Goal: Task Accomplishment & Management: Manage account settings

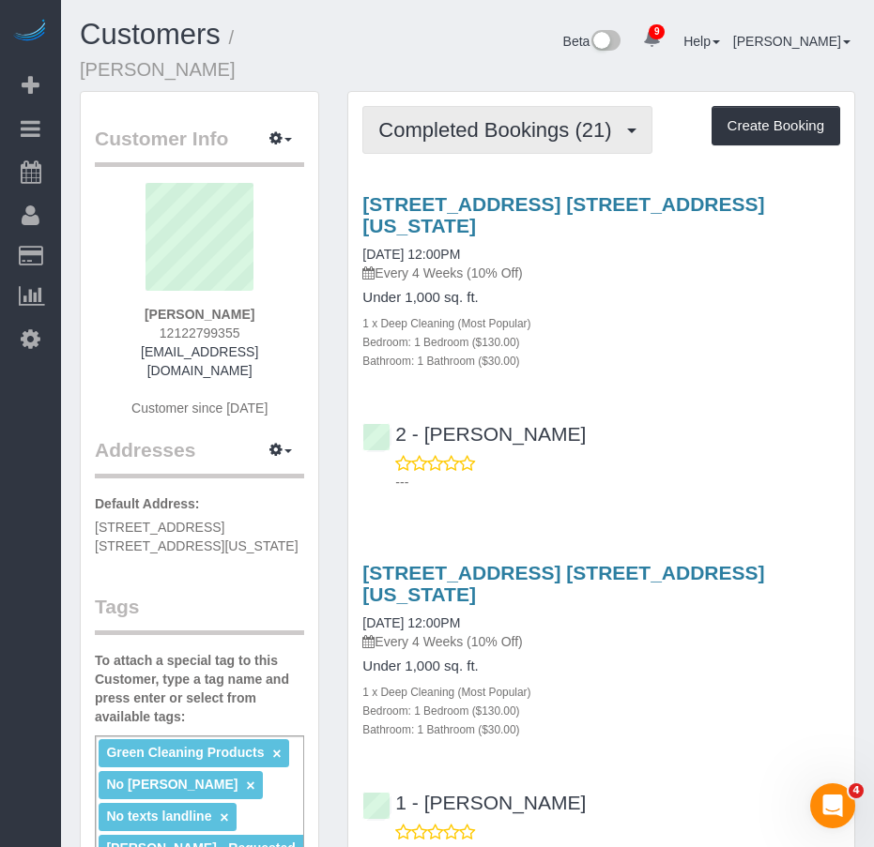
click at [490, 143] on button "Completed Bookings (21)" at bounding box center [506, 130] width 289 height 48
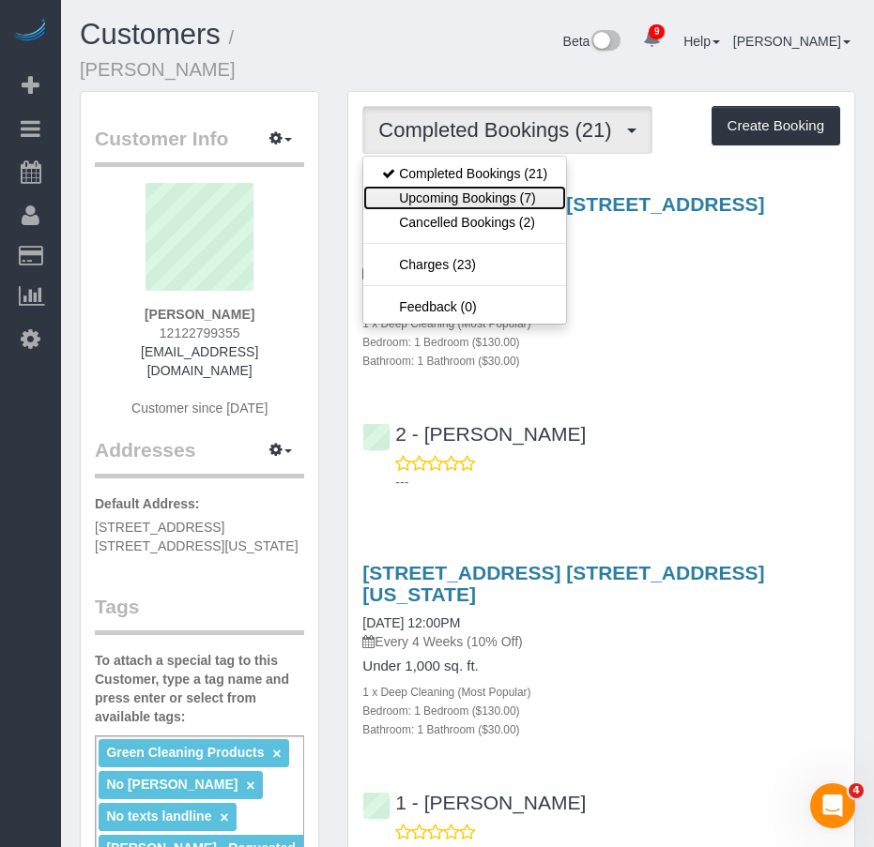
click at [460, 190] on link "Upcoming Bookings (7)" at bounding box center [464, 198] width 203 height 24
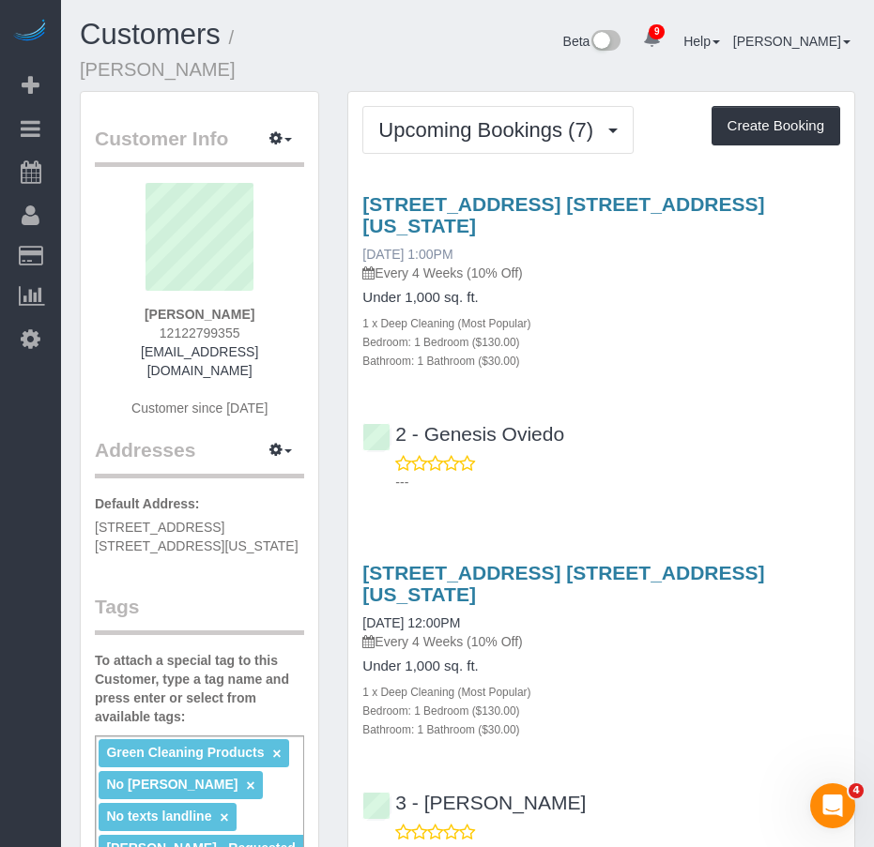
drag, startPoint x: 494, startPoint y: 255, endPoint x: 363, endPoint y: 256, distance: 130.4
click at [363, 256] on div "484 West 43rd Street, Apt. 45q, New York, NY 10036 08/16/2025 1:00PM Every 4 We…" at bounding box center [601, 237] width 478 height 89
copy link "08/16/2025 1:00PM"
drag, startPoint x: 146, startPoint y: 315, endPoint x: 253, endPoint y: 315, distance: 107.0
click at [253, 315] on strong "David Kupferberg" at bounding box center [200, 314] width 110 height 15
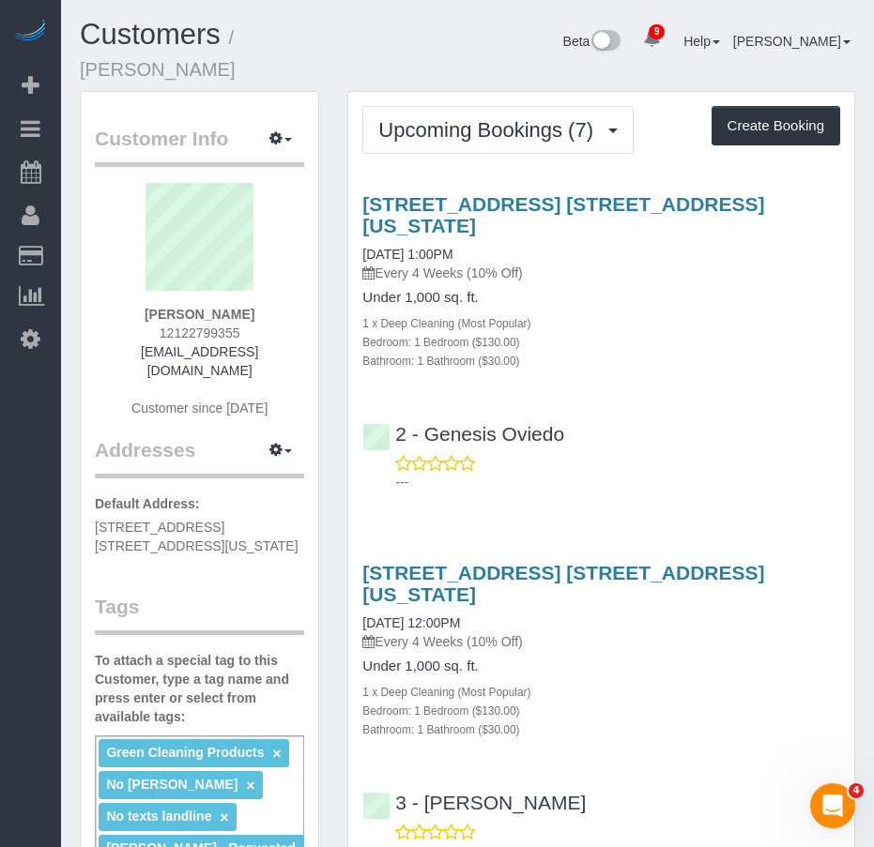
copy strong "David Kupferberg"
drag, startPoint x: 571, startPoint y: 436, endPoint x: 424, endPoint y: 429, distance: 147.5
click at [424, 429] on div "2 - Genesis Oviedo" at bounding box center [467, 434] width 211 height 23
copy link "Genesis Oviedo"
click at [564, 300] on h4 "Under 1,000 sq. ft." at bounding box center [601, 298] width 478 height 16
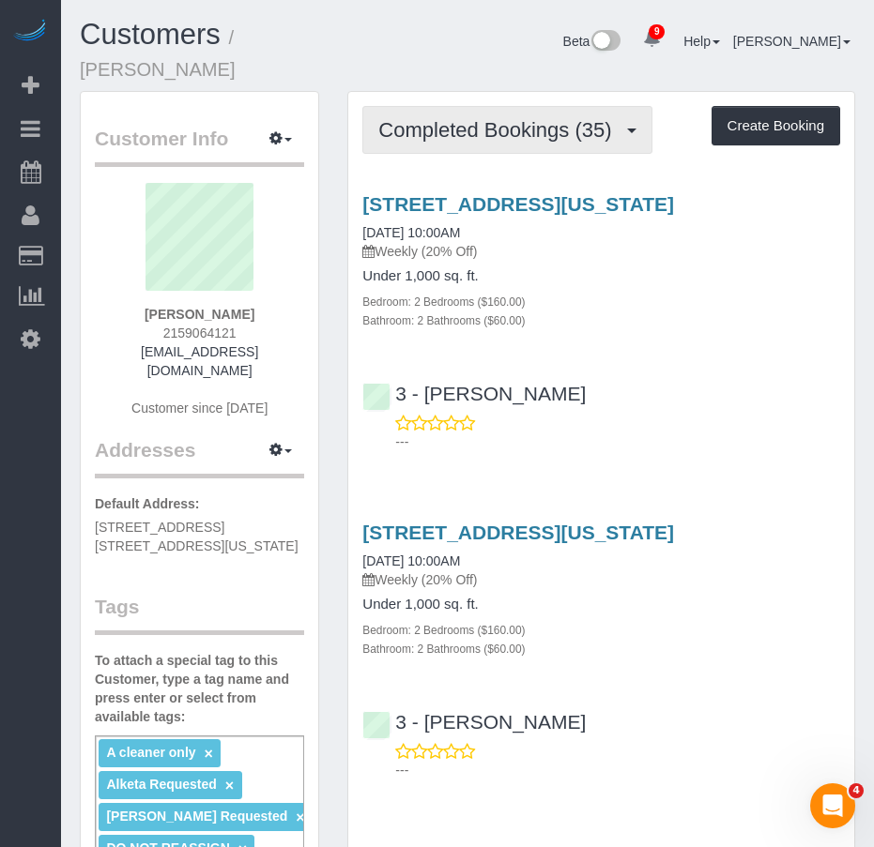
click at [475, 118] on span "Completed Bookings (35)" at bounding box center [499, 129] width 242 height 23
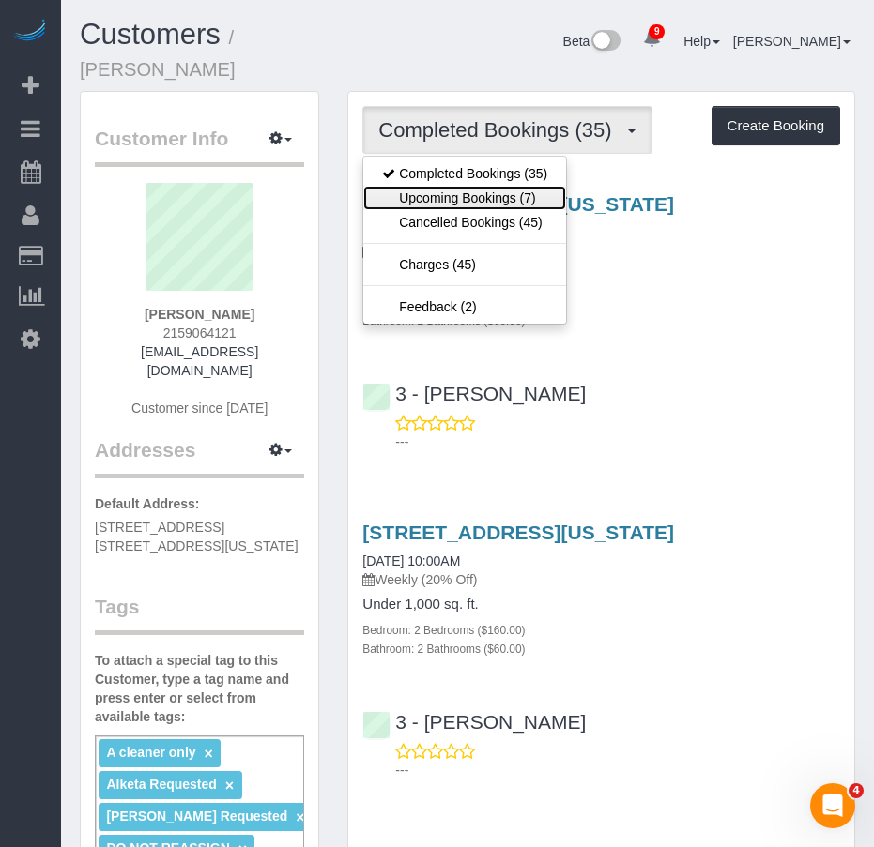
click at [458, 186] on link "Upcoming Bookings (7)" at bounding box center [464, 198] width 203 height 24
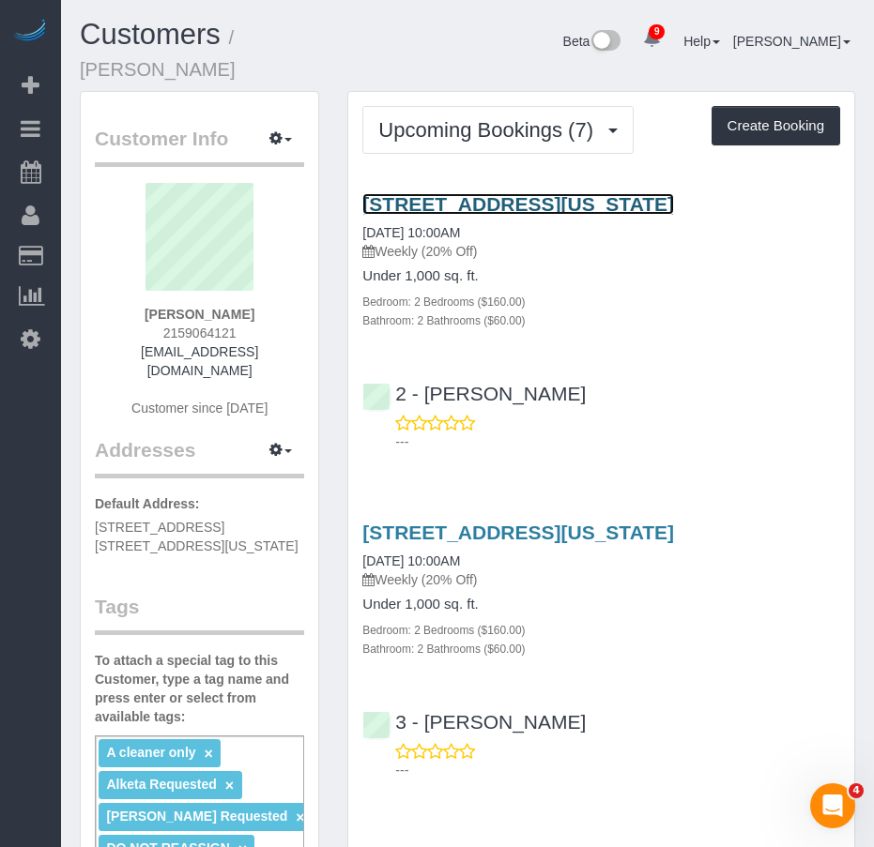
click at [458, 193] on link "242 W 53rd St 52a, Apt 52a, New York, NY 10019" at bounding box center [518, 204] width 312 height 22
drag, startPoint x: 97, startPoint y: 486, endPoint x: 243, endPoint y: 504, distance: 147.5
click at [243, 504] on p "Default Address: 242 West 53rd Street, Apt. 52A, New York, NY 10019" at bounding box center [199, 524] width 209 height 61
copy span "[STREET_ADDRESS] [STREET_ADDRESS][US_STATE]"
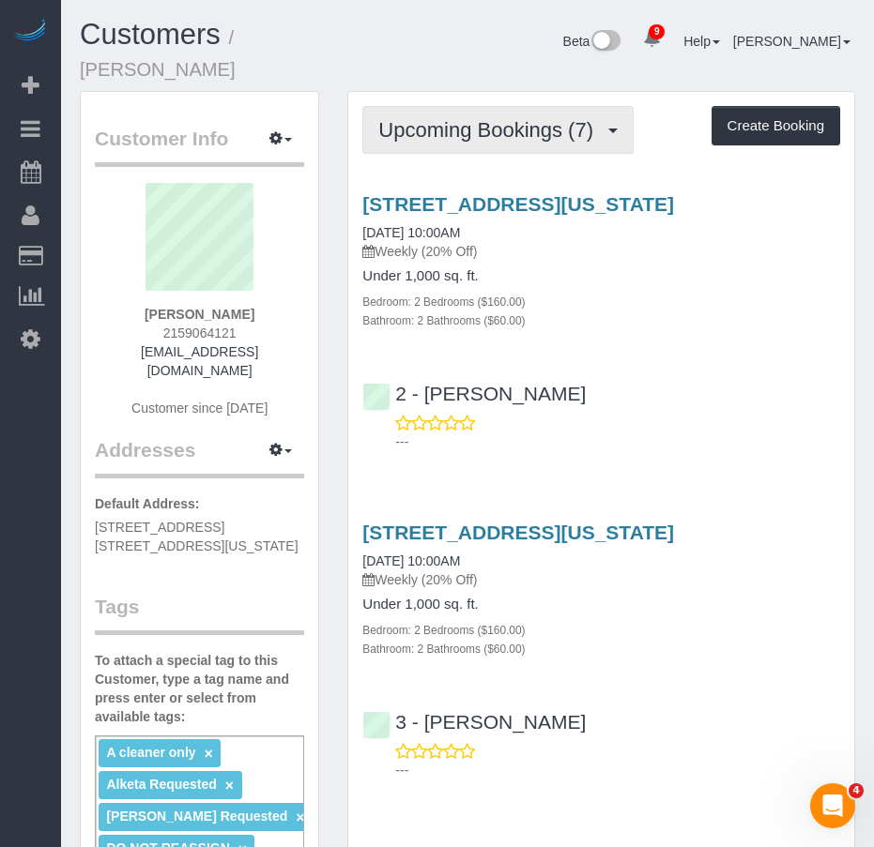
click at [479, 118] on span "Upcoming Bookings (7)" at bounding box center [490, 129] width 224 height 23
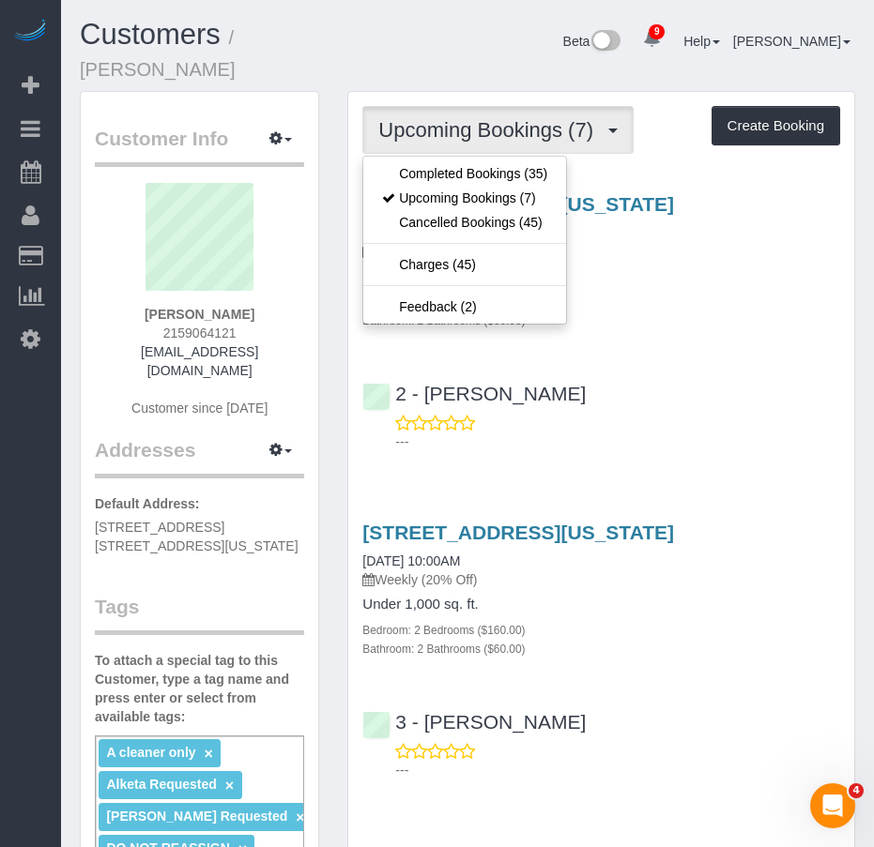
click at [660, 311] on div "Bathroom: 2 Bathrooms ($60.00)" at bounding box center [601, 320] width 478 height 19
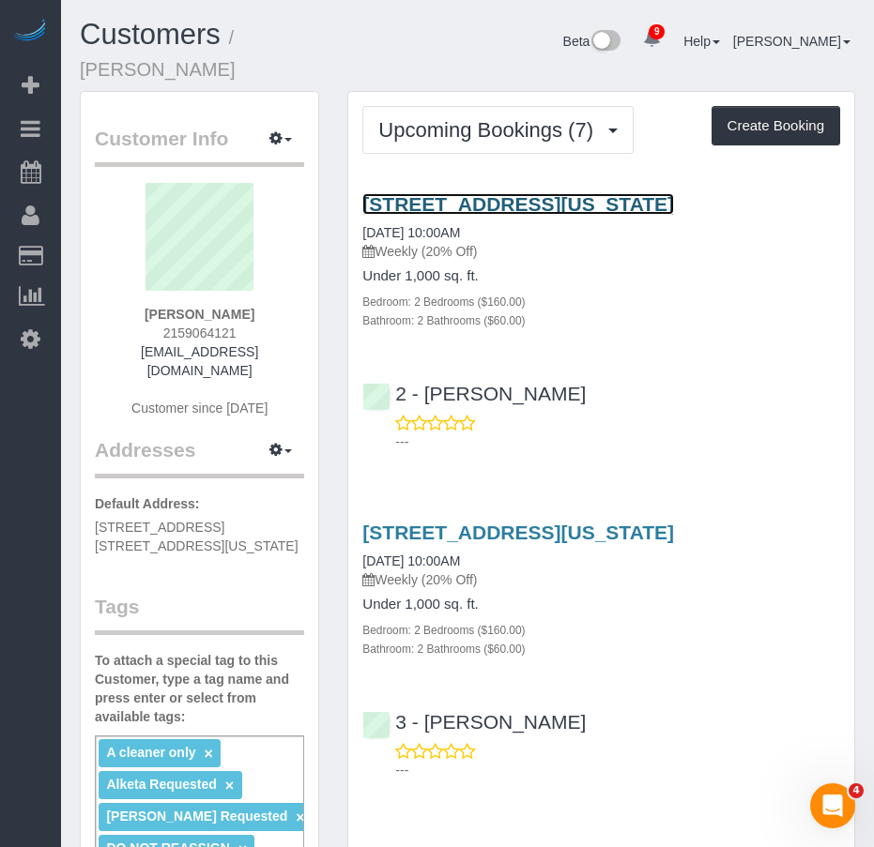
click at [419, 193] on link "[STREET_ADDRESS][US_STATE]" at bounding box center [518, 204] width 312 height 22
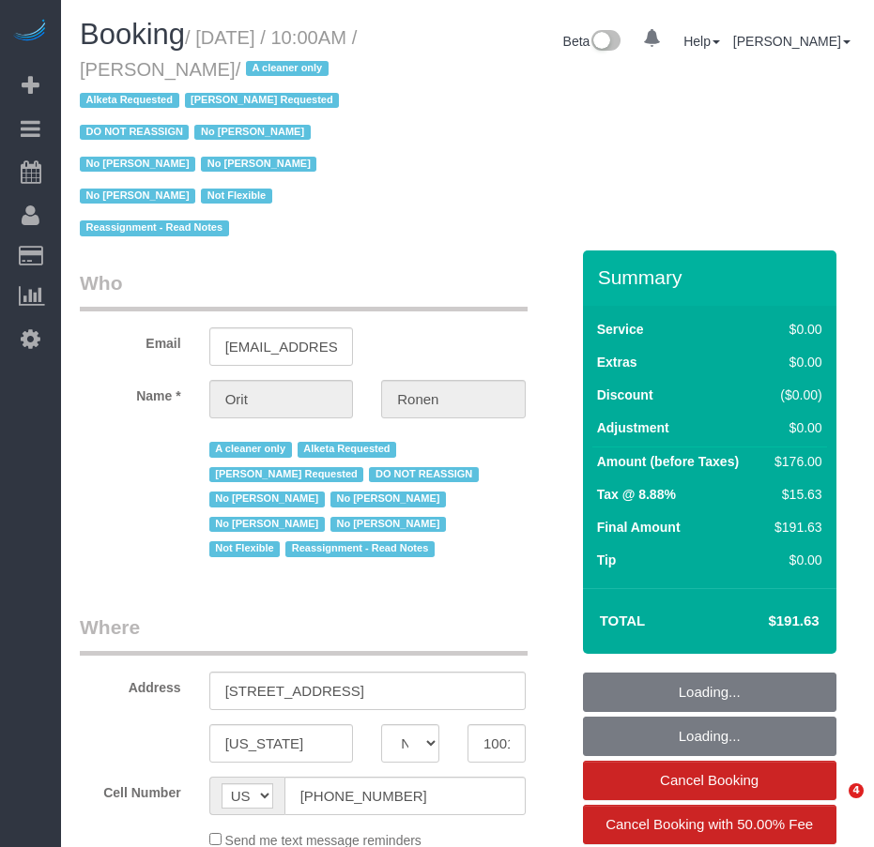
select select "NY"
select select "number:89"
select select "number:90"
select select "number:15"
select select "number:5"
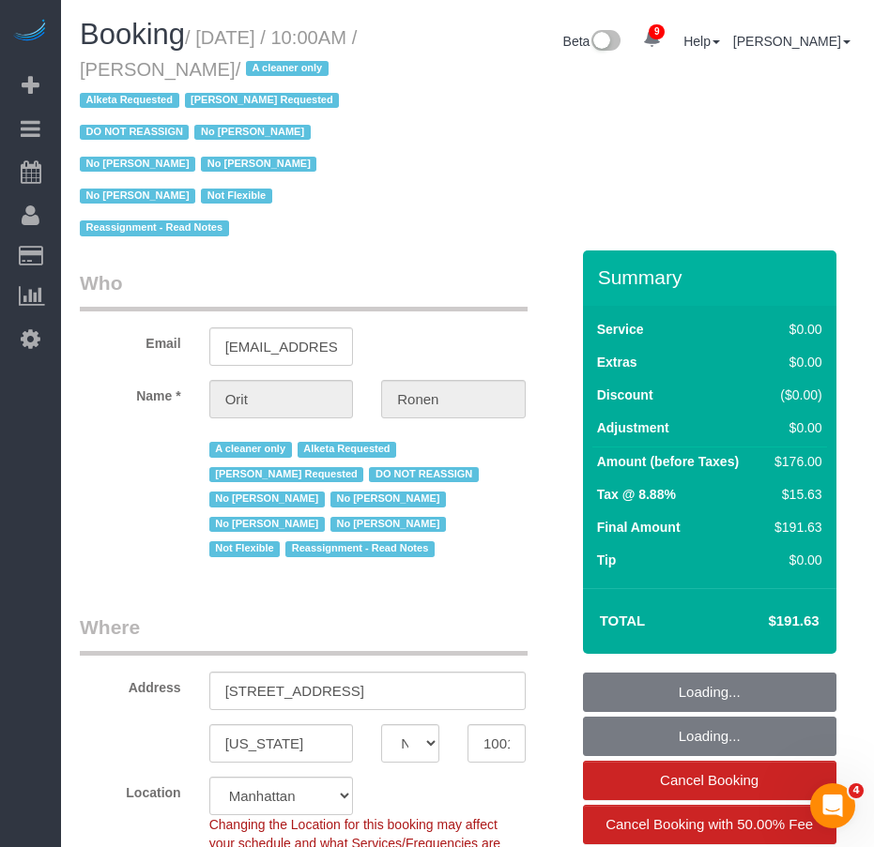
select select "string:stripe-pm_1OYWHs4VGloSiKo7ILkzTztz"
select select "object:1421"
select select "2"
select select "spot1"
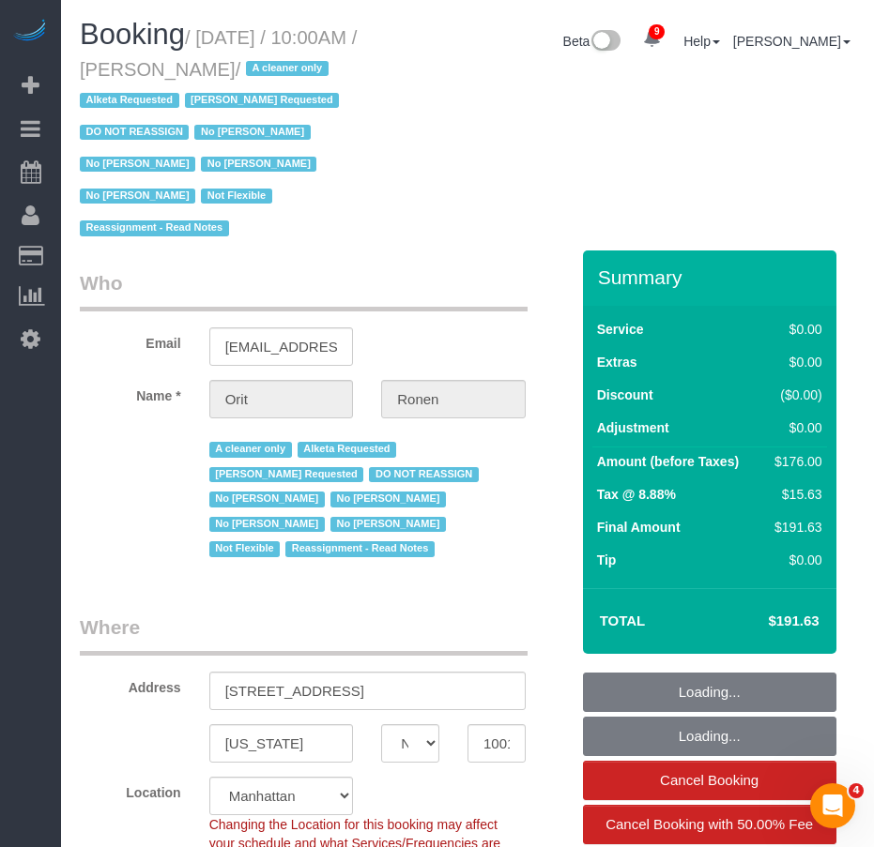
select select "2"
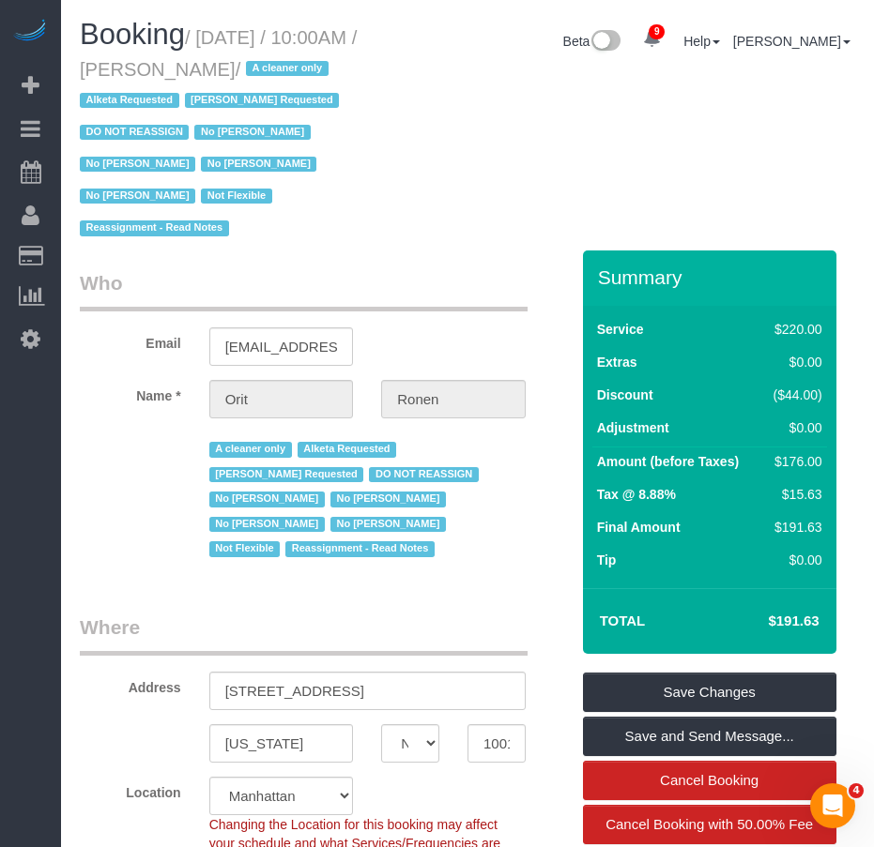
drag, startPoint x: 205, startPoint y: 39, endPoint x: 263, endPoint y: 68, distance: 63.8
click at [263, 68] on small "/ August 16, 2025 / 10:00AM / Orit Ronen / A cleaner only Alketa Requested Anet…" at bounding box center [218, 133] width 277 height 213
copy small "August 16, 2025 / 10:00AM / Orit Ronen"
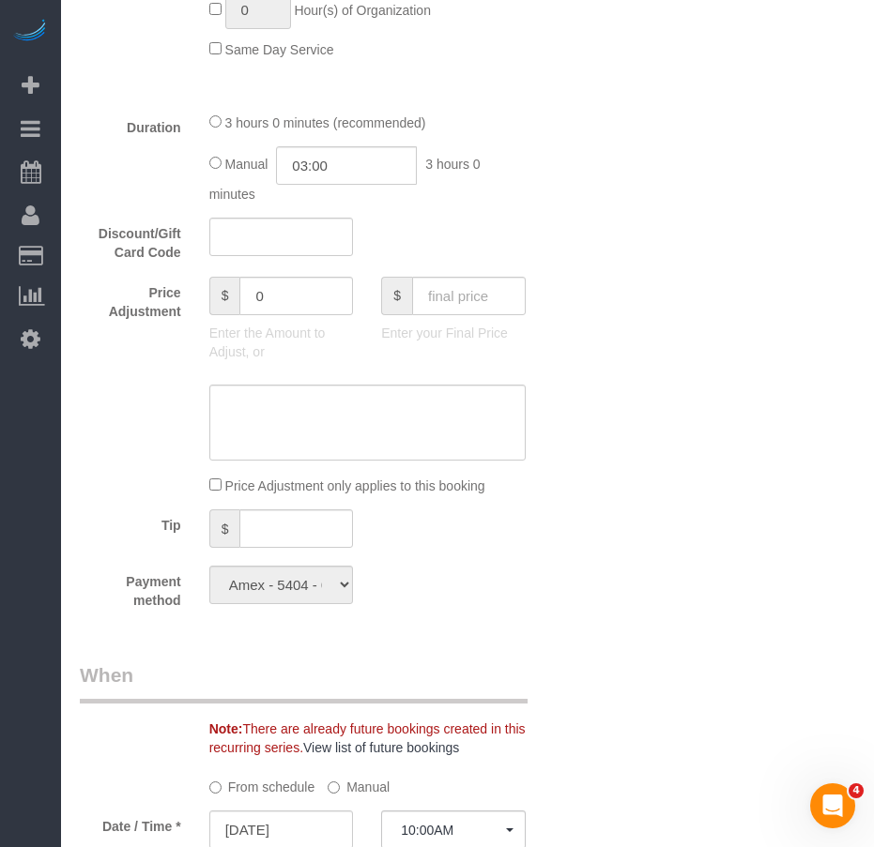
scroll to position [1783, 0]
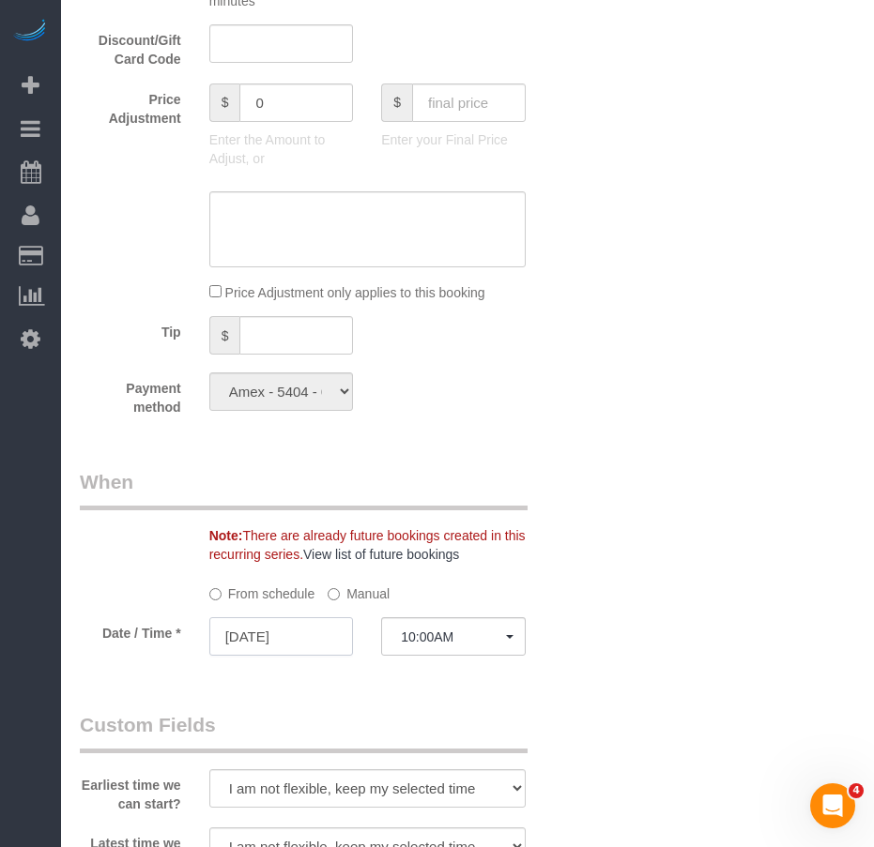
click at [270, 617] on input "08/16/2025" at bounding box center [281, 636] width 145 height 38
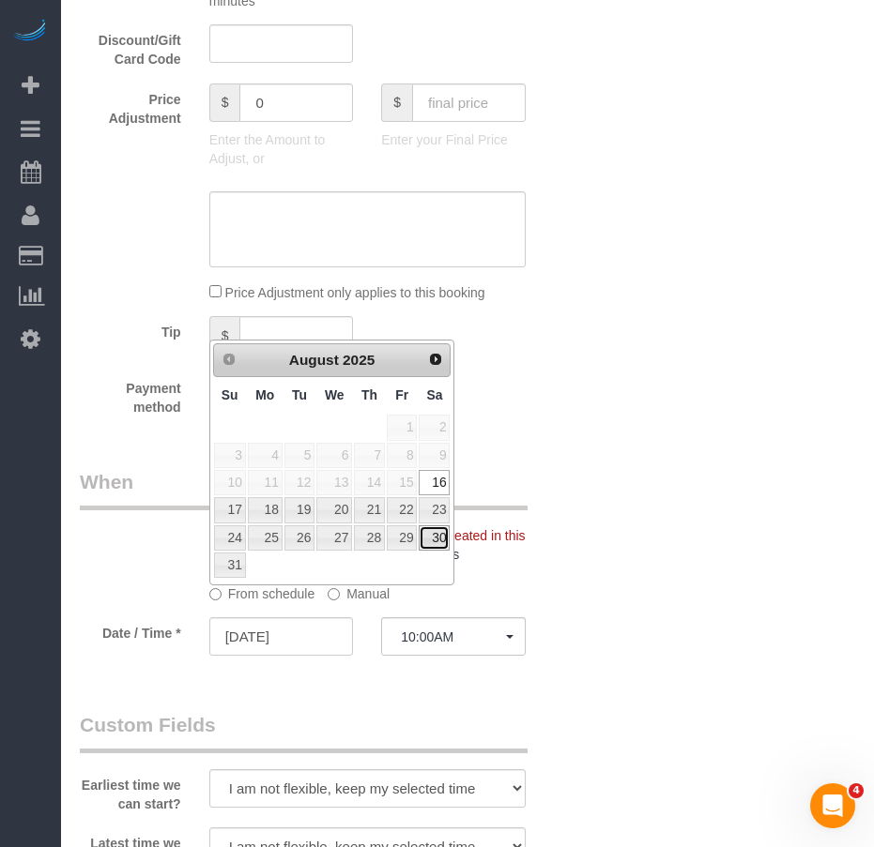
click at [438, 542] on link "30" at bounding box center [433, 537] width 31 height 25
type input "08/30/2025"
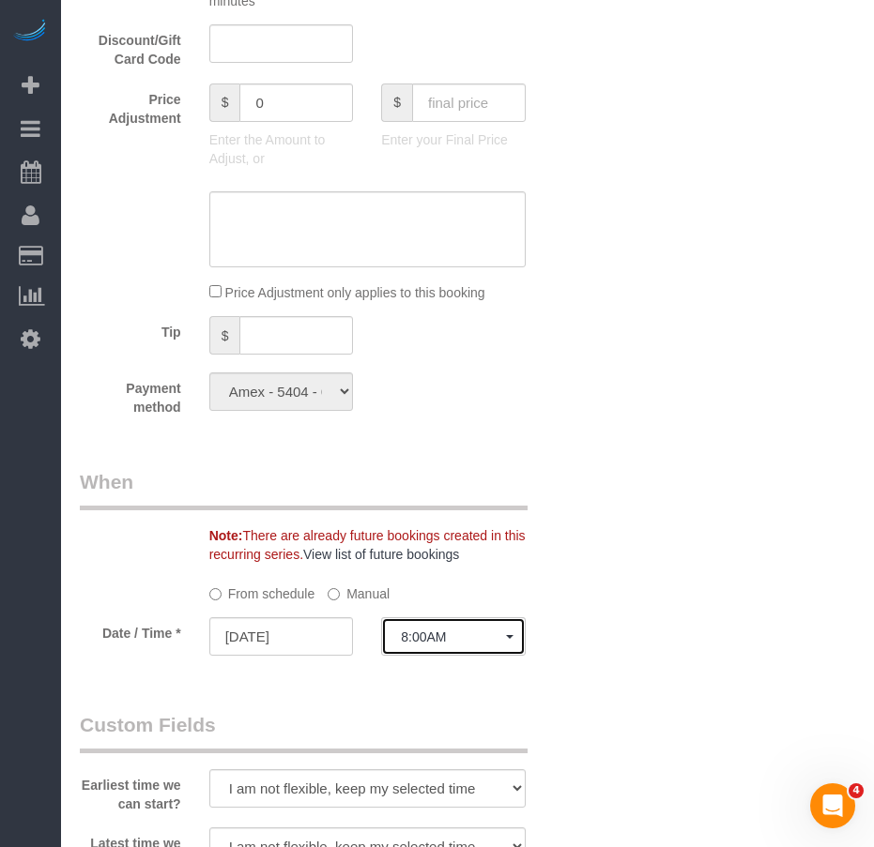
click at [489, 617] on button "8:00AM" at bounding box center [453, 636] width 145 height 38
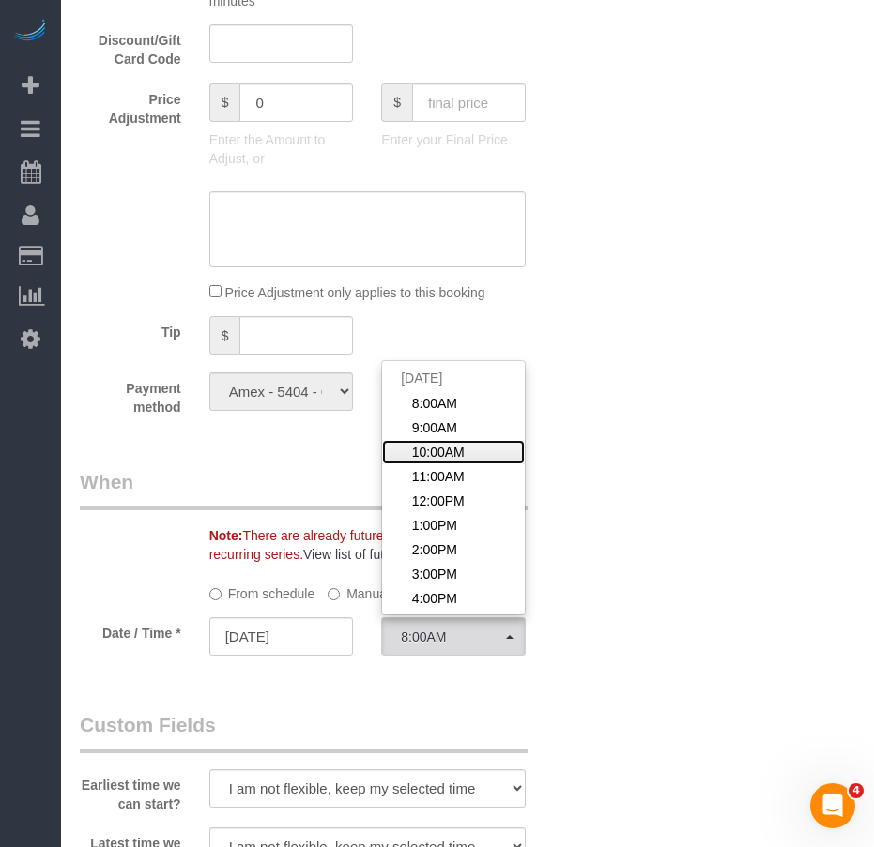
click at [454, 443] on span "10:00AM" at bounding box center [438, 452] width 53 height 19
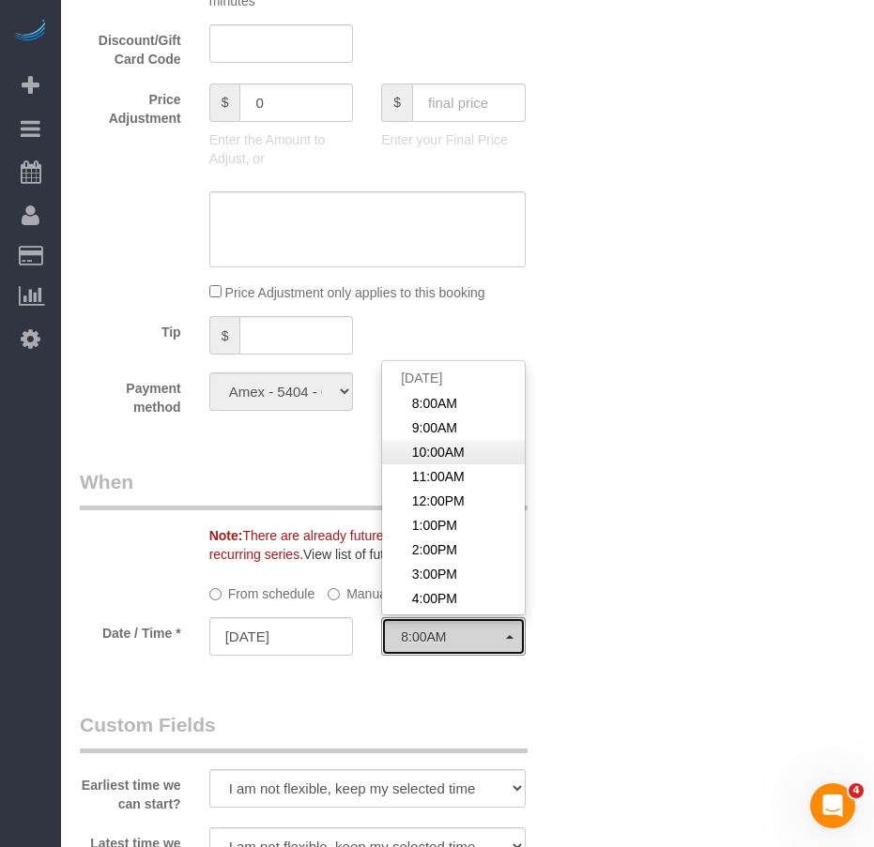
select select "spot52"
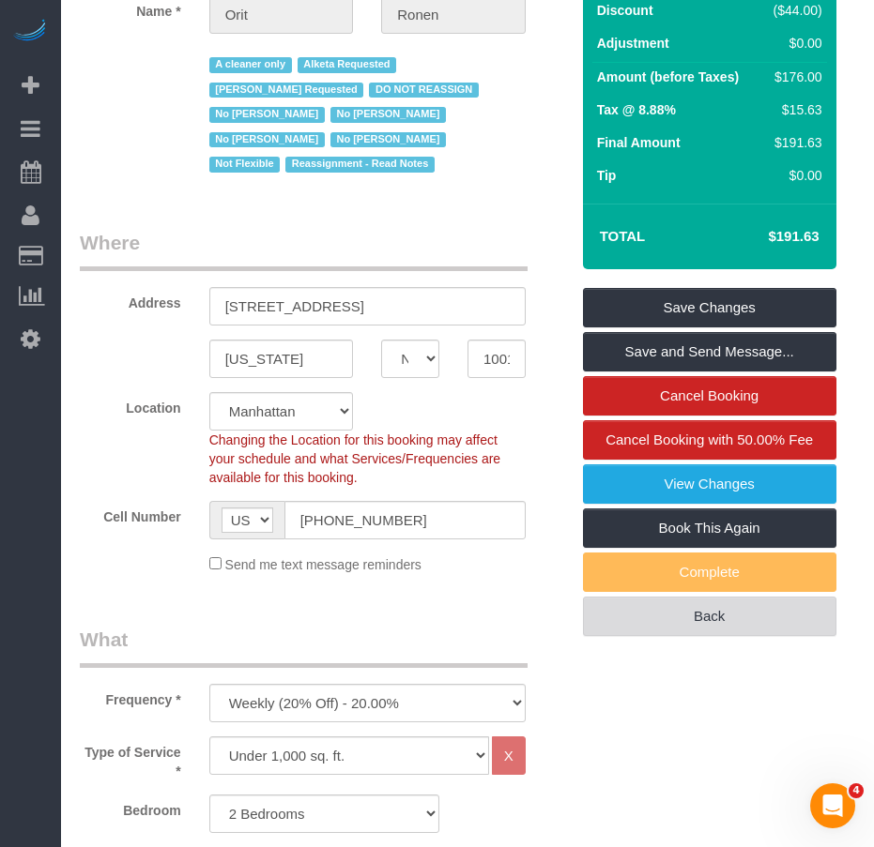
scroll to position [375, 0]
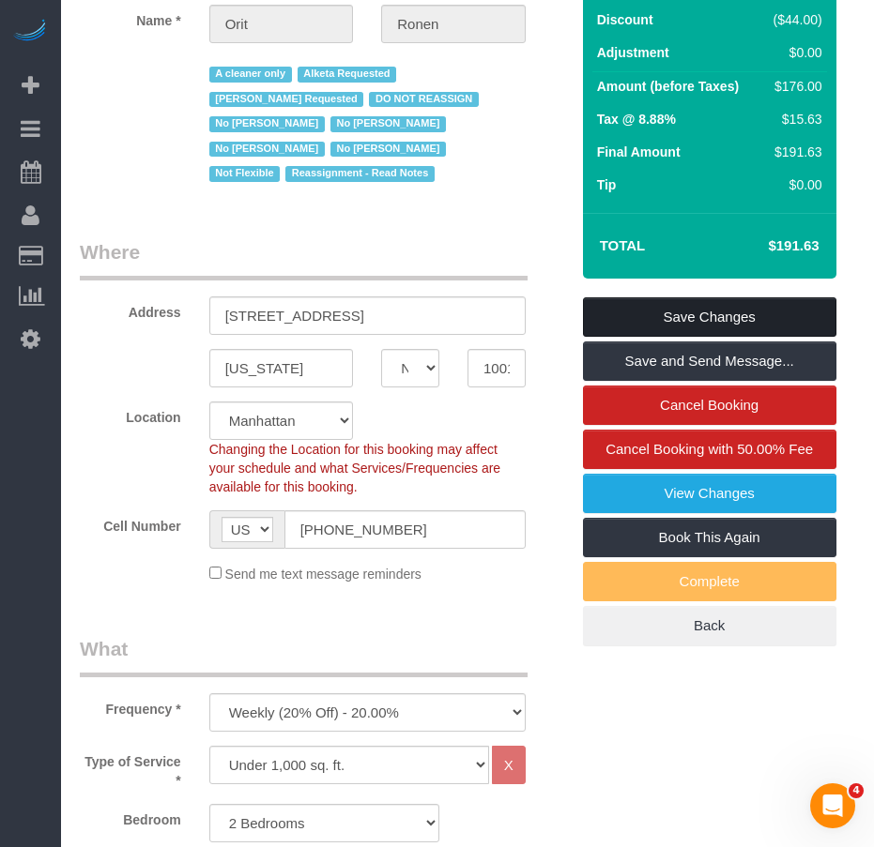
click at [660, 297] on link "Save Changes" at bounding box center [709, 316] width 253 height 39
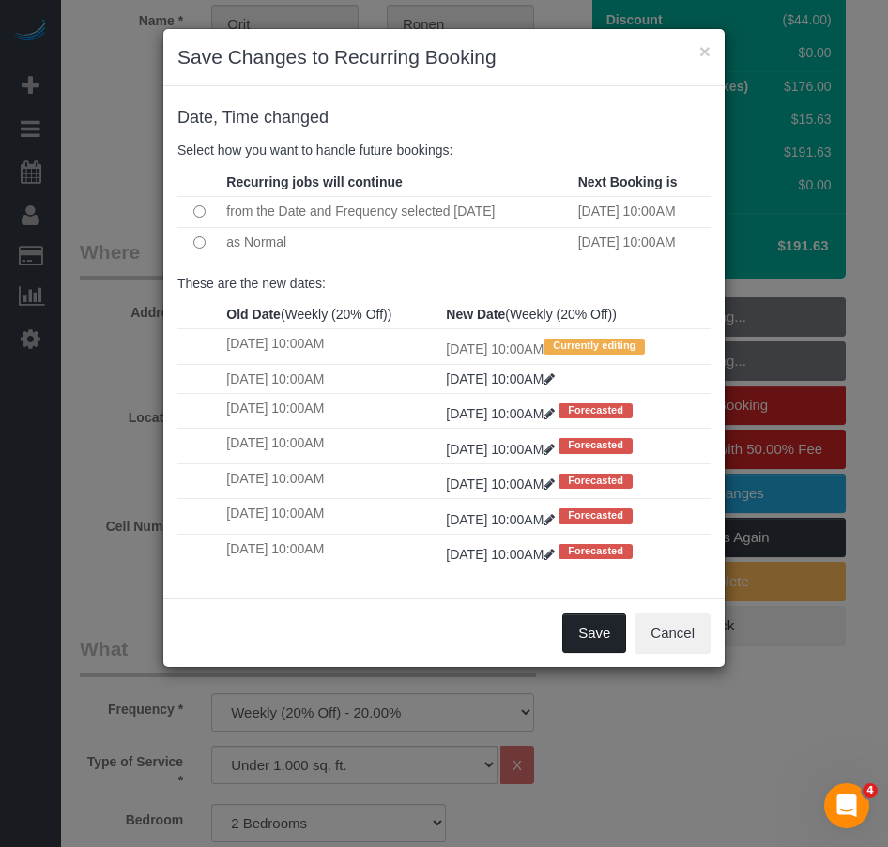
click at [586, 631] on button "Save" at bounding box center [594, 633] width 64 height 39
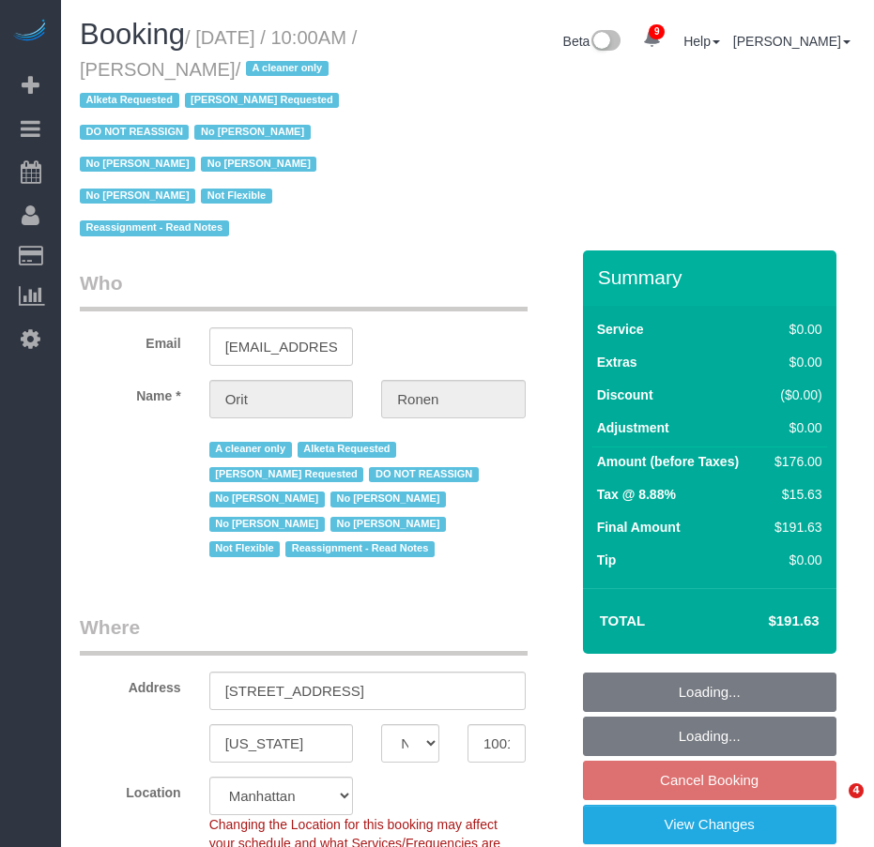
select select "NY"
select select "2"
select select "object:850"
select select "2"
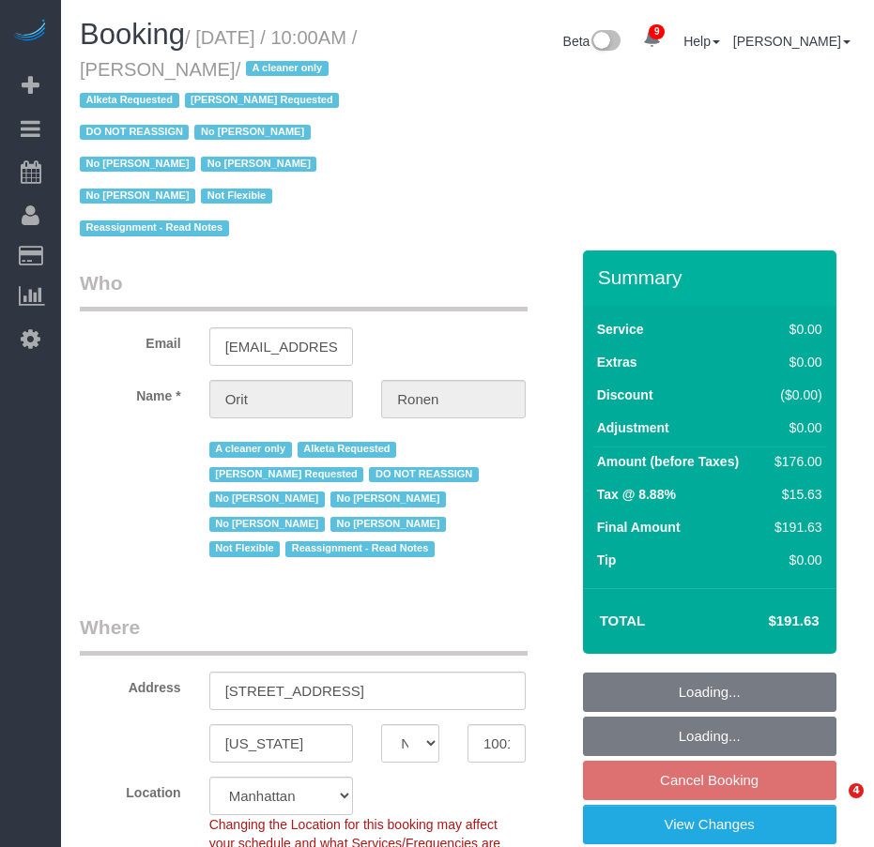
select select "2"
select select "spot3"
select select "number:89"
select select "number:90"
select select "number:15"
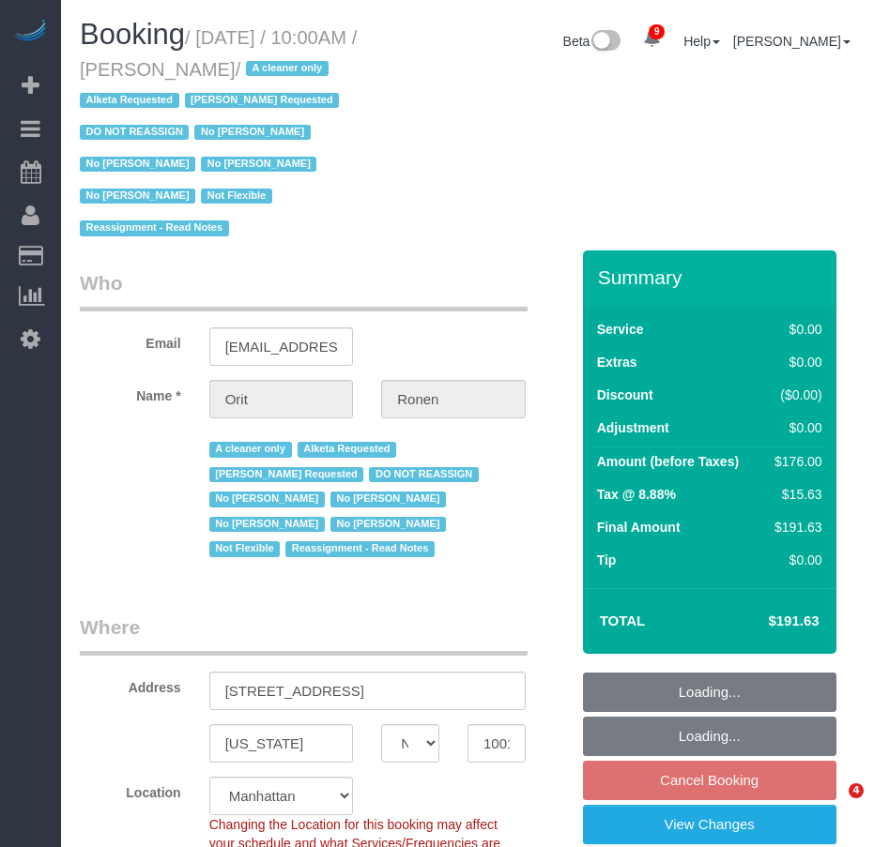
select select "number:5"
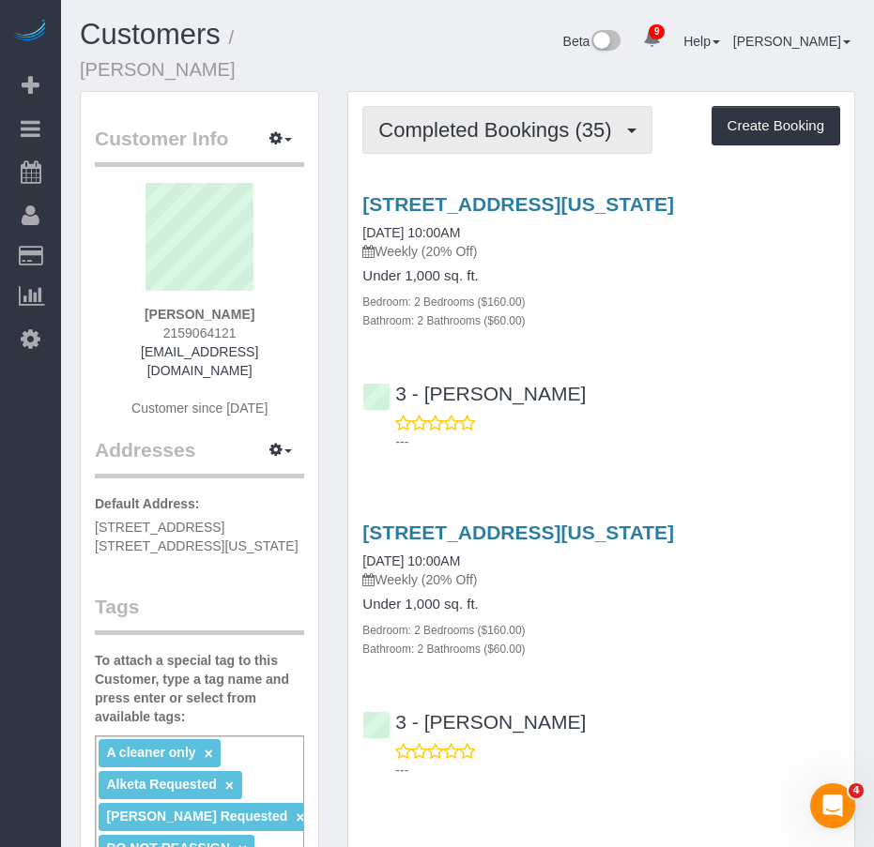
click at [441, 118] on span "Completed Bookings (35)" at bounding box center [499, 129] width 242 height 23
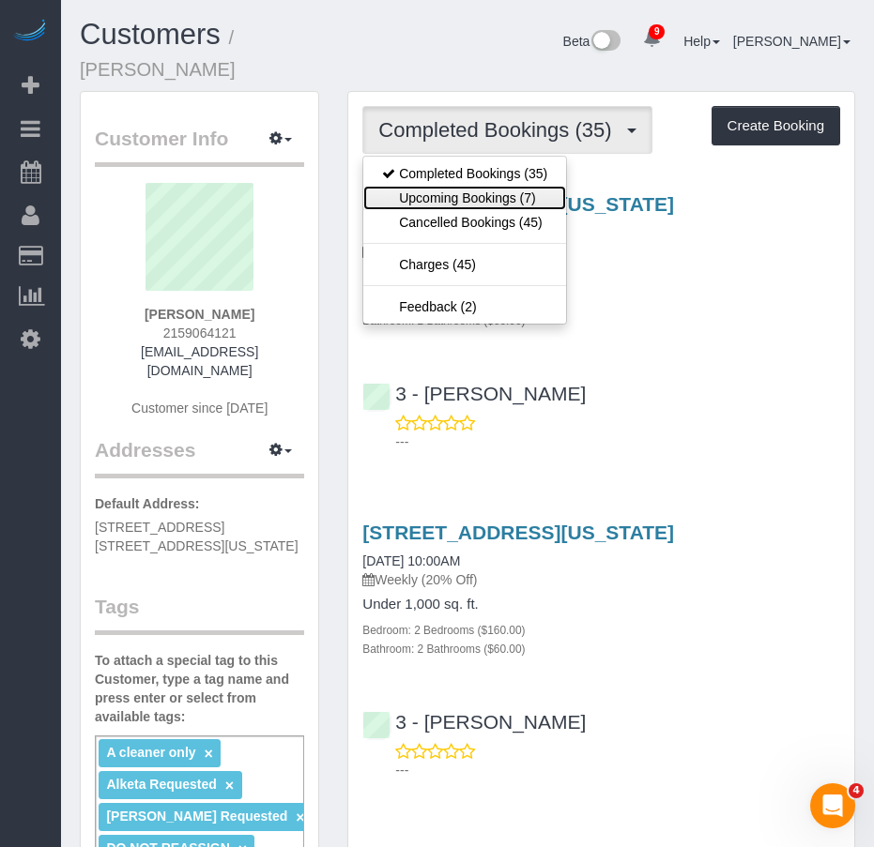
click at [437, 186] on link "Upcoming Bookings (7)" at bounding box center [464, 198] width 203 height 24
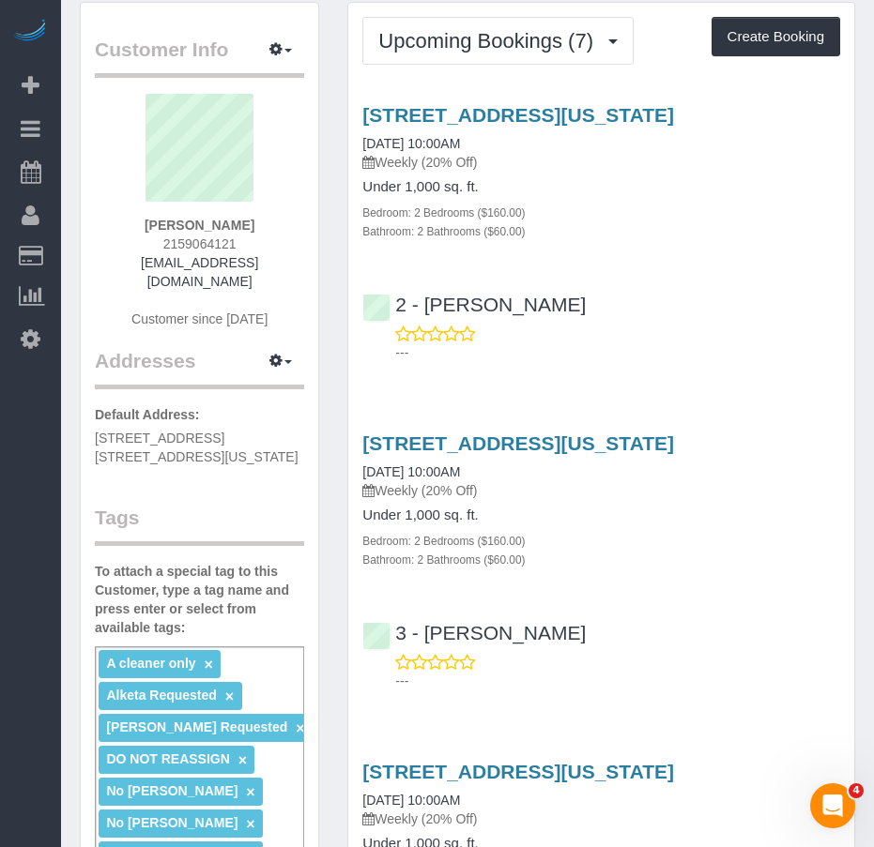
scroll to position [375, 0]
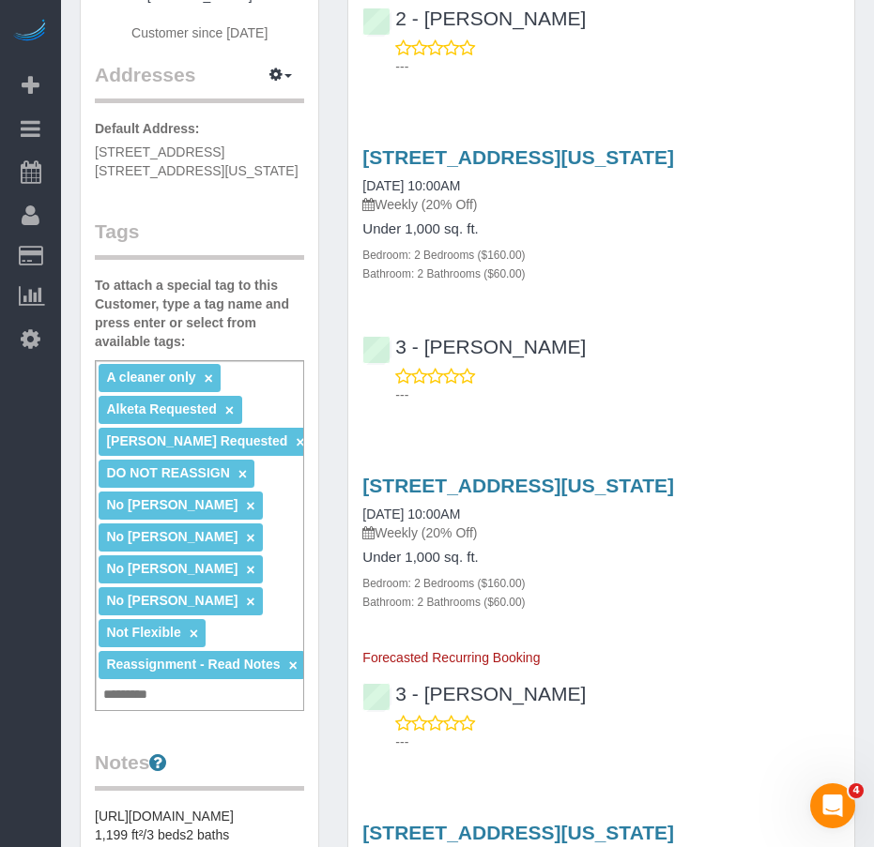
click at [178, 657] on div "A cleaner only × Alketa Requested × [PERSON_NAME] Requested × DO NOT REASSIGN ×…" at bounding box center [199, 535] width 209 height 351
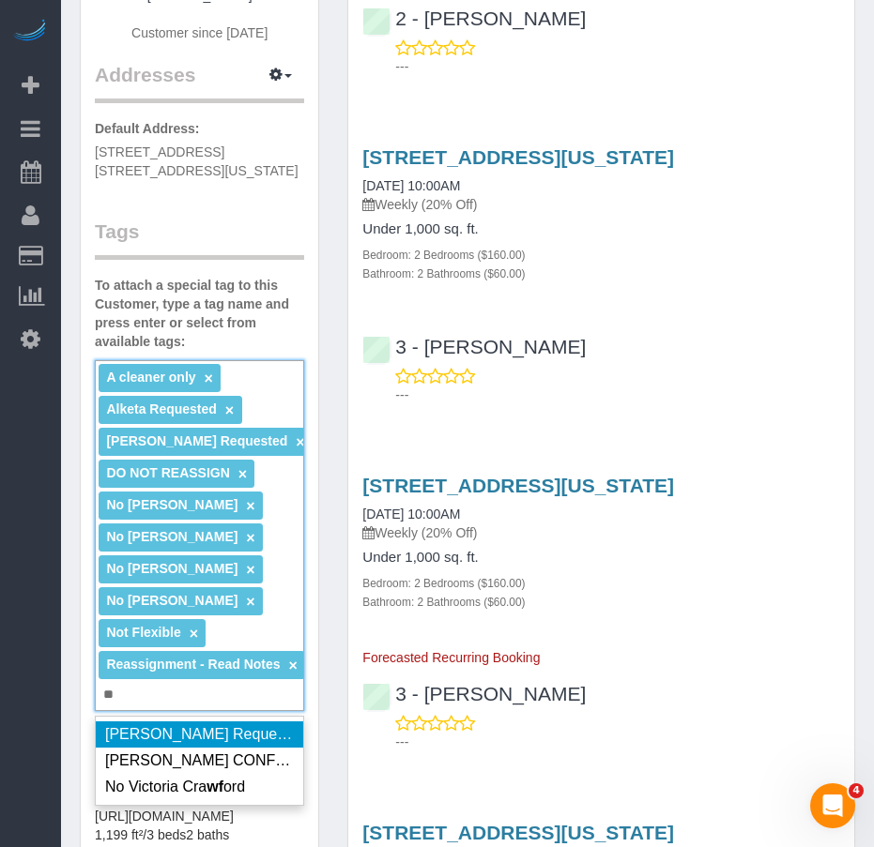
type input "*"
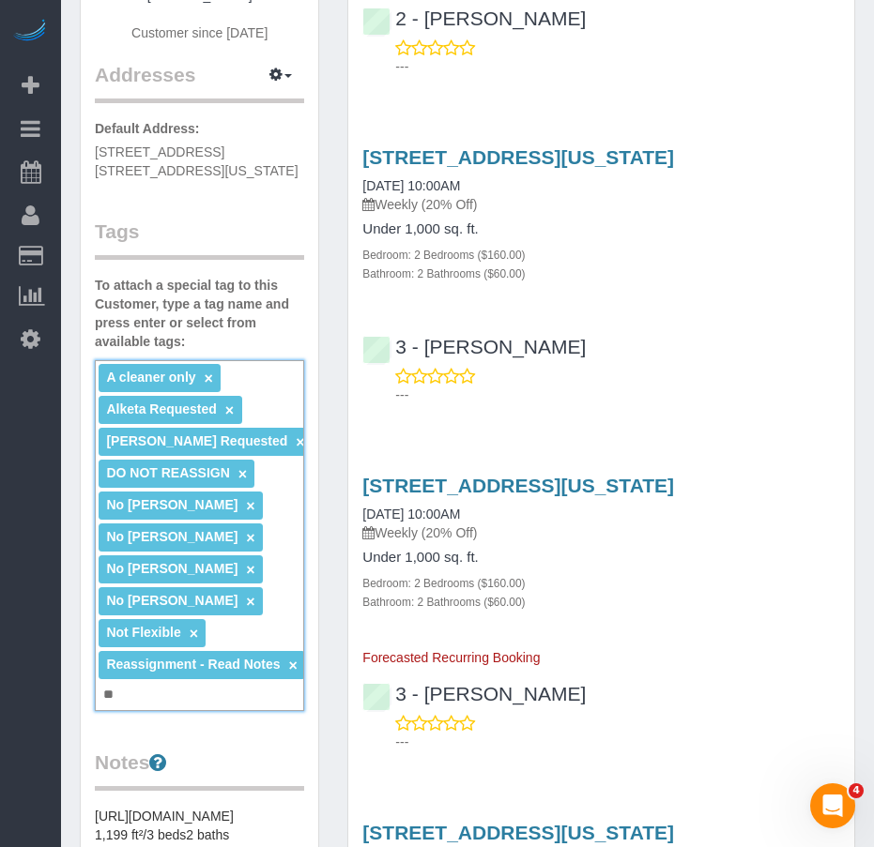
type input "*"
type input "**********"
click at [250, 656] on div "**********" at bounding box center [199, 535] width 209 height 351
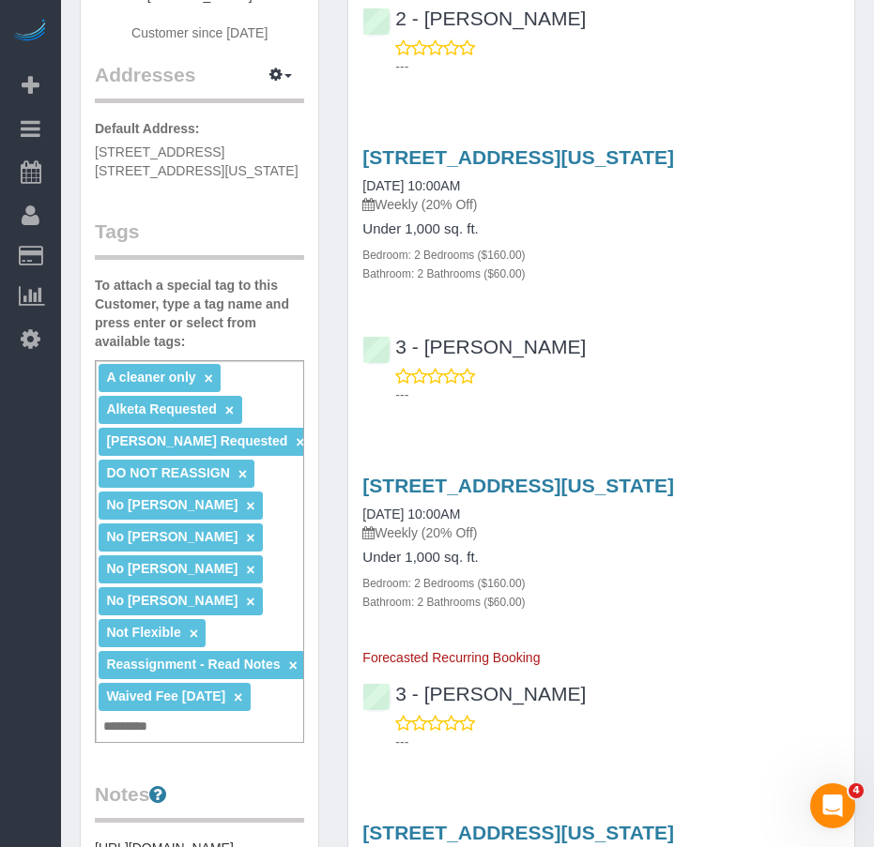
click at [245, 692] on div "Customer Info Edit Contact Info Send Message Email Preferences Special Sales Ta…" at bounding box center [199, 670] width 237 height 1907
